Goal: Information Seeking & Learning: Learn about a topic

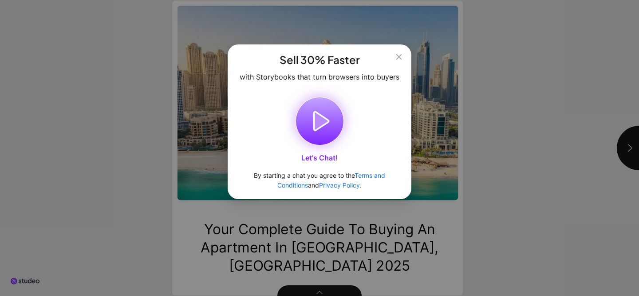
click at [316, 123] on icon "button" at bounding box center [321, 121] width 15 height 19
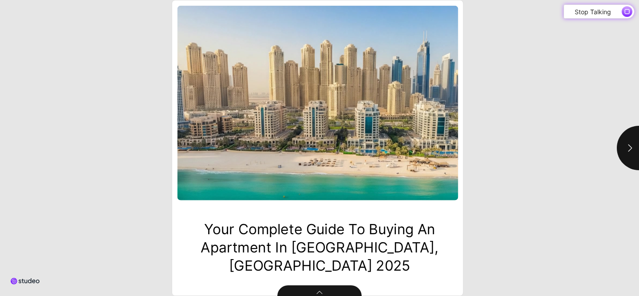
type input "***"
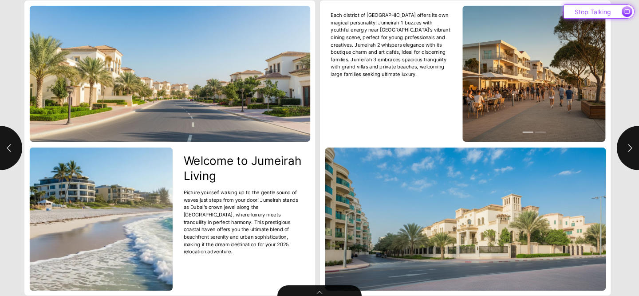
click at [625, 12] on icon "button" at bounding box center [627, 11] width 4 height 4
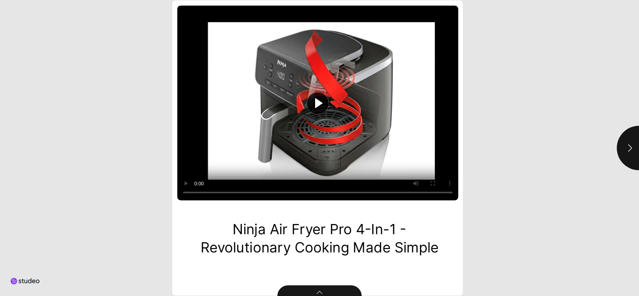
click at [320, 109] on button "Play video" at bounding box center [318, 103] width 281 height 194
click at [342, 104] on video "Video" at bounding box center [318, 103] width 281 height 194
click at [633, 150] on icon "button" at bounding box center [630, 147] width 9 height 9
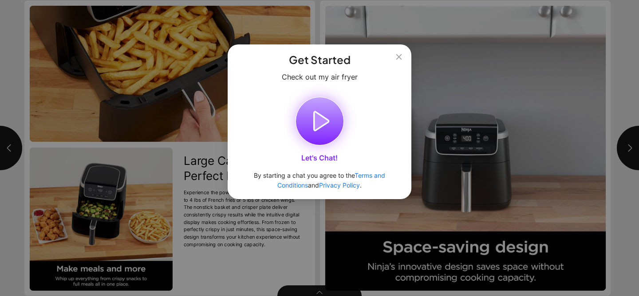
click at [309, 116] on icon "button" at bounding box center [319, 120] width 47 height 47
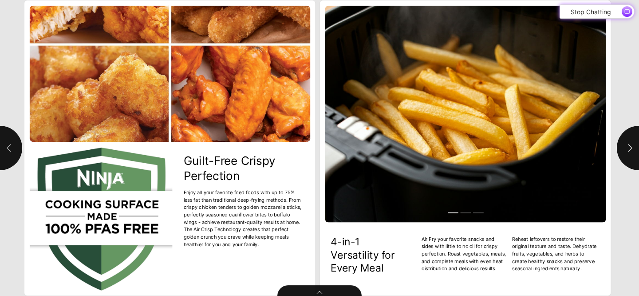
click at [12, 146] on icon "button" at bounding box center [8, 147] width 9 height 9
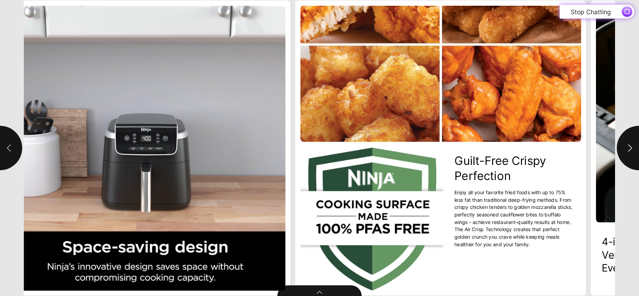
click at [12, 146] on icon "button" at bounding box center [8, 147] width 9 height 9
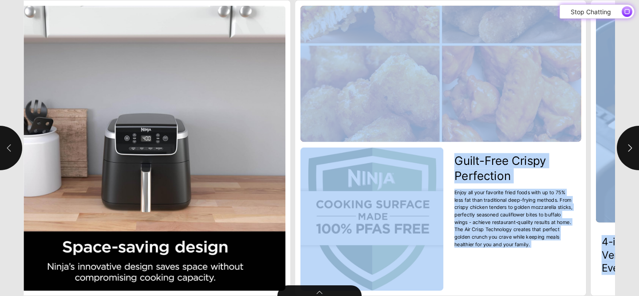
click at [12, 0] on html "Ninja Air Fryer Pro 4-in-1 - Revolutionary Cooking Made Simple .st1{fill:#212b3…" at bounding box center [319, 0] width 639 height 0
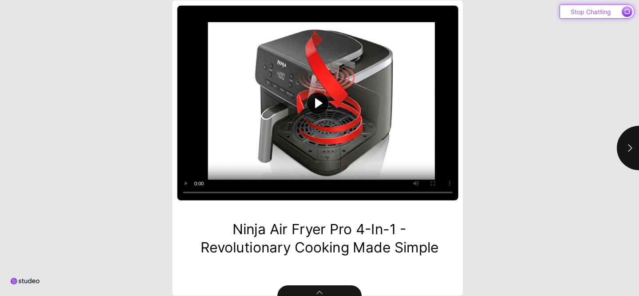
click at [623, 11] on span "button" at bounding box center [627, 11] width 11 height 11
click at [626, 151] on icon "button" at bounding box center [630, 147] width 9 height 9
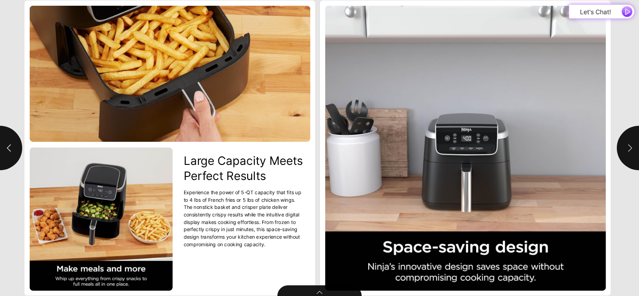
click at [626, 151] on icon "button" at bounding box center [630, 147] width 9 height 9
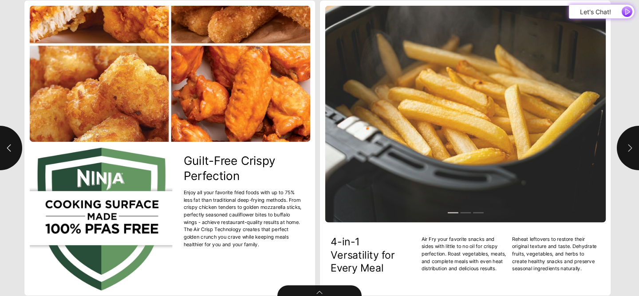
click at [626, 151] on icon "button" at bounding box center [630, 147] width 9 height 9
type input "***"
